Goal: Task Accomplishment & Management: Use online tool/utility

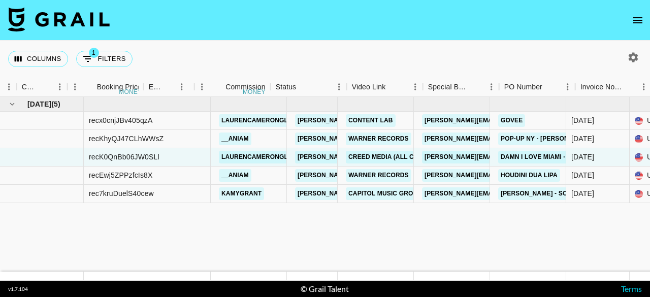
scroll to position [0, 613]
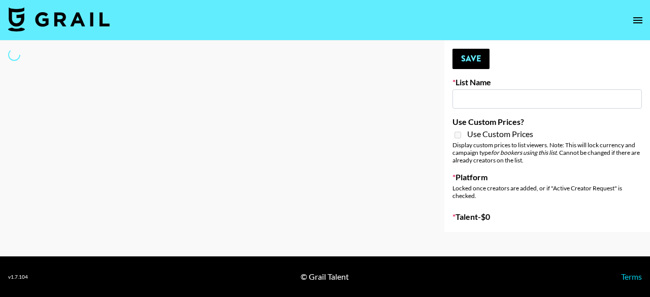
type input "EDM List"
select select "Song"
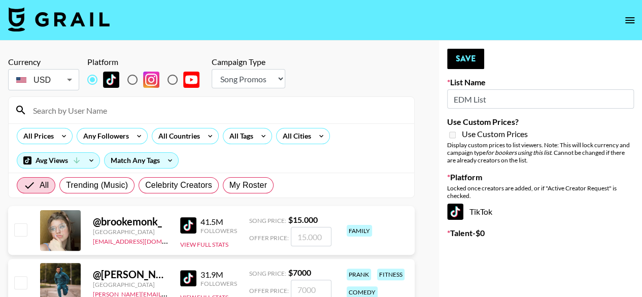
click at [140, 107] on input at bounding box center [217, 110] width 381 height 16
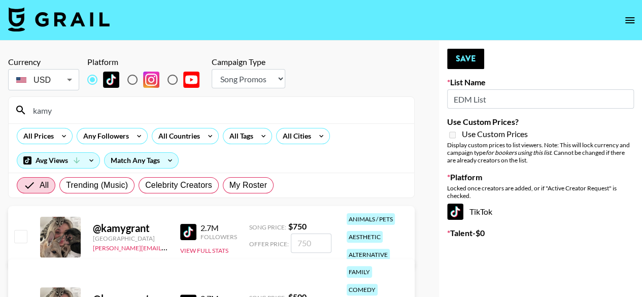
type input "kamy"
click at [24, 235] on input "checkbox" at bounding box center [20, 236] width 12 height 12
checkbox input "true"
type input "750"
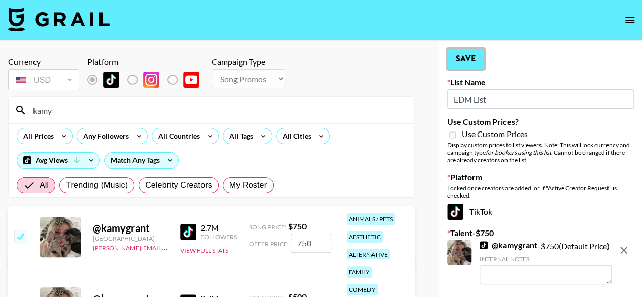
click at [473, 58] on button "Save" at bounding box center [465, 59] width 37 height 20
